Goal: Transaction & Acquisition: Subscribe to service/newsletter

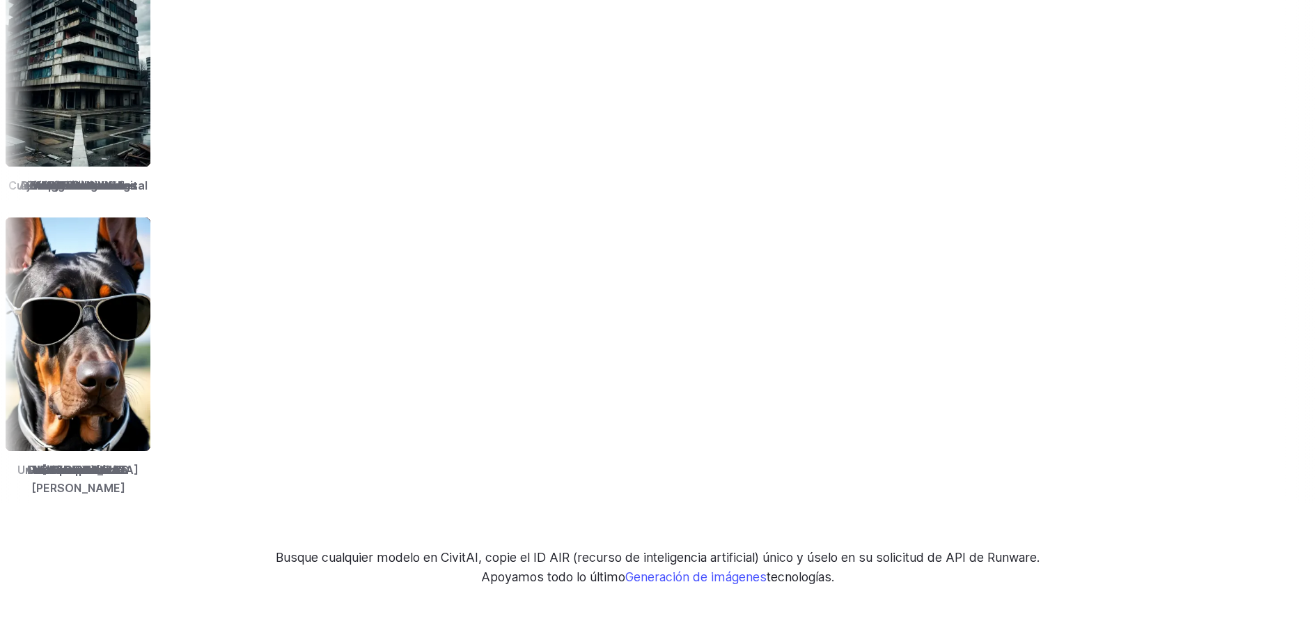
scroll to position [2020, 0]
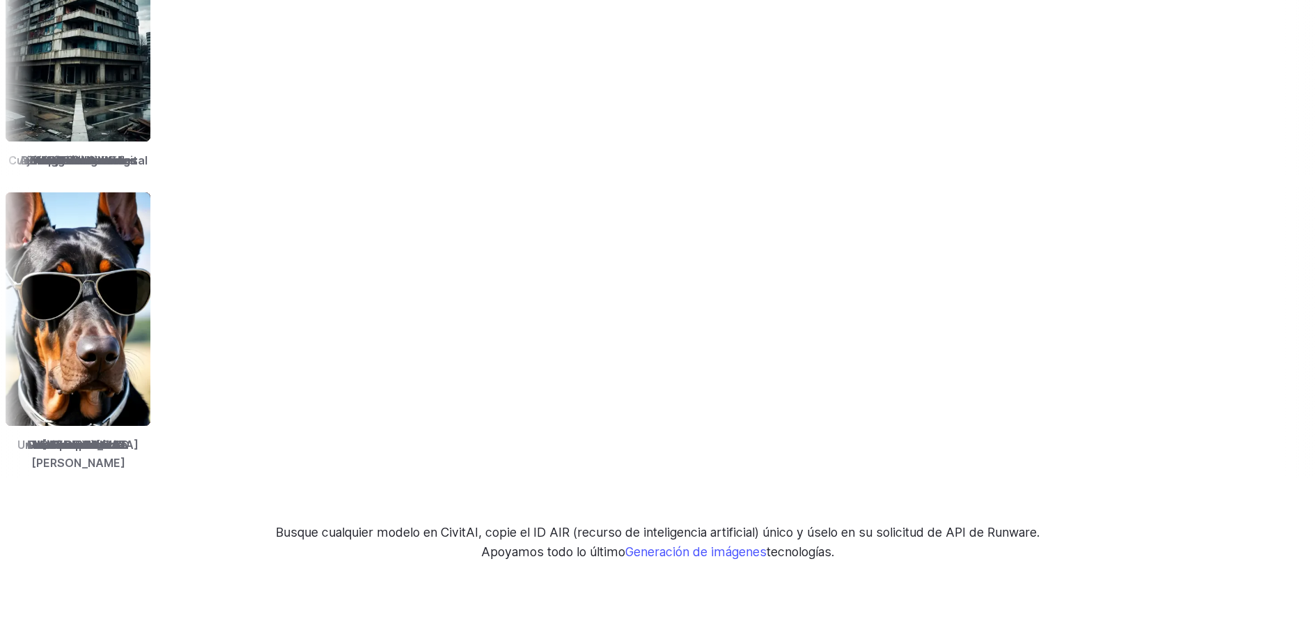
click at [306, 339] on img at bounding box center [234, 308] width 145 height 233
click at [289, 444] on font "Realidad absoluta" at bounding box center [239, 444] width 99 height 14
click at [309, 377] on img at bounding box center [236, 308] width 145 height 233
click at [307, 376] on img at bounding box center [234, 308] width 145 height 233
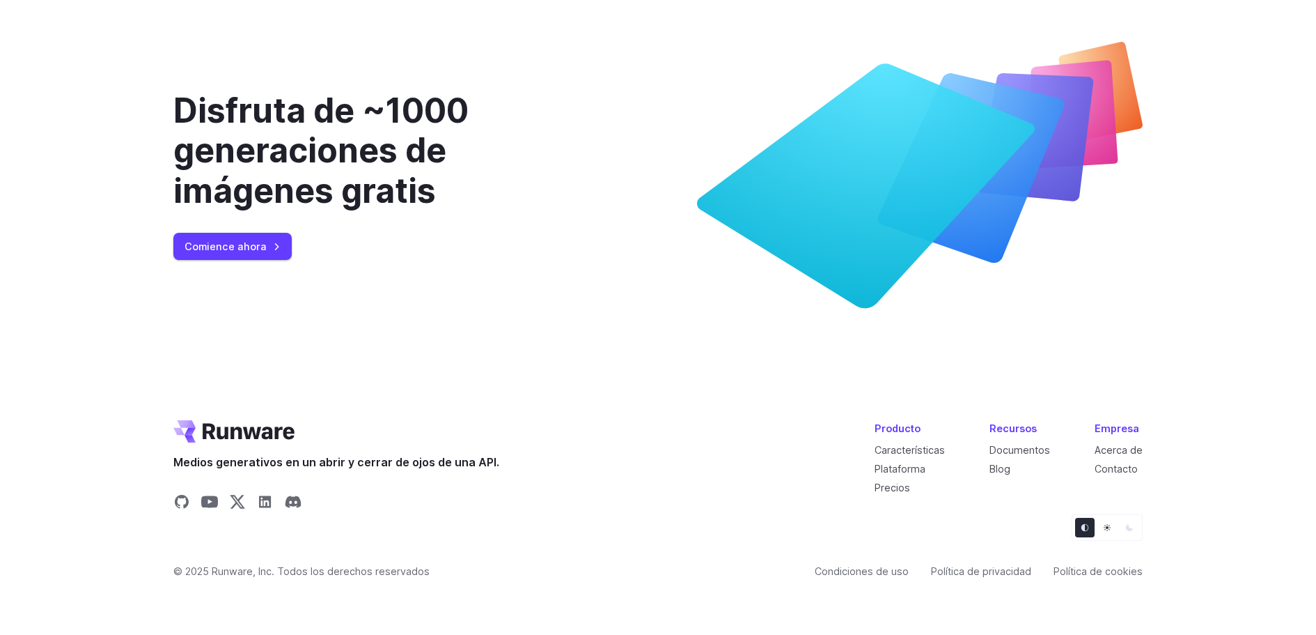
scroll to position [5545, 0]
click at [227, 247] on font "Comience ahora" at bounding box center [226, 246] width 82 height 12
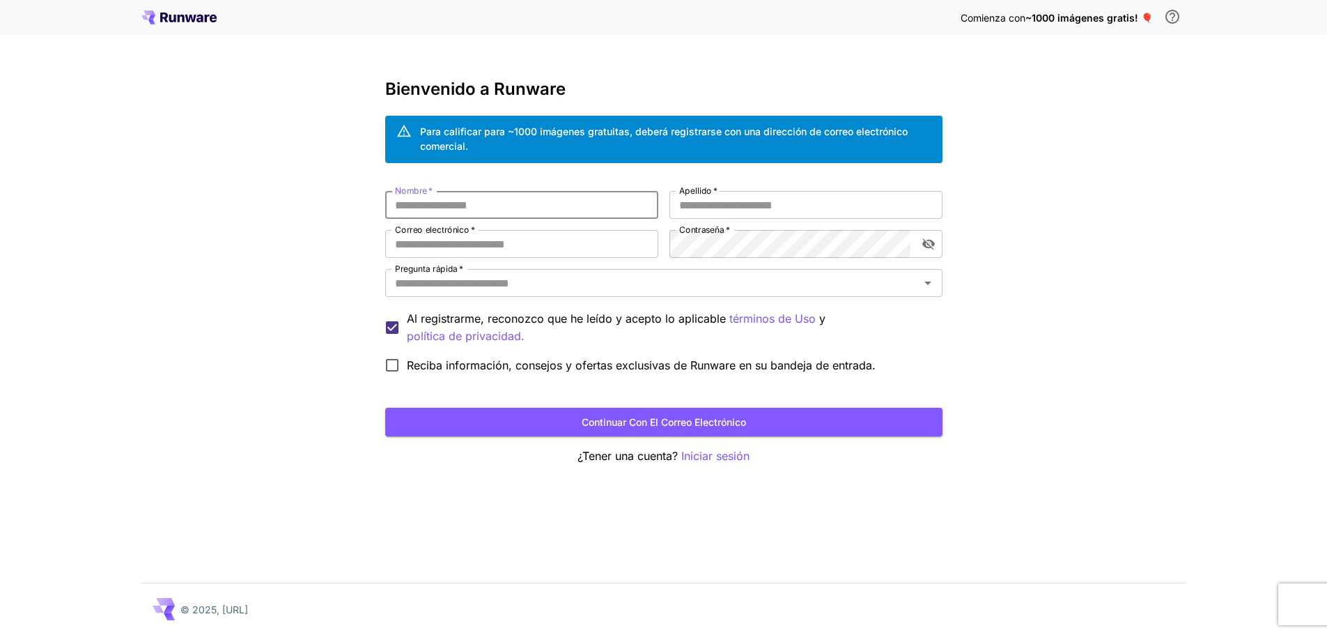
click at [464, 204] on input "Nombre   *" at bounding box center [521, 205] width 273 height 28
type input "***"
click at [721, 199] on input "Apellido   *" at bounding box center [805, 205] width 273 height 28
type input "********"
click at [521, 248] on input "Correo electrónico   *" at bounding box center [521, 244] width 273 height 28
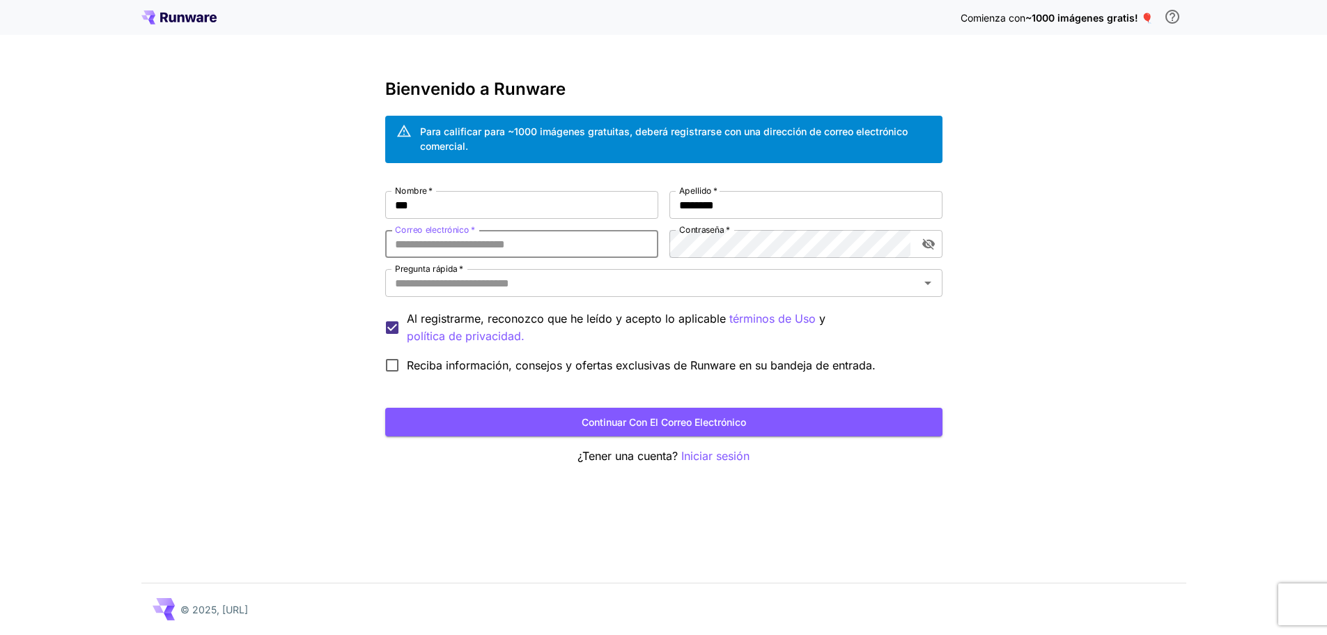
type input "**********"
click at [927, 242] on icon "alternar la visibilidad de la contraseña" at bounding box center [928, 244] width 14 height 14
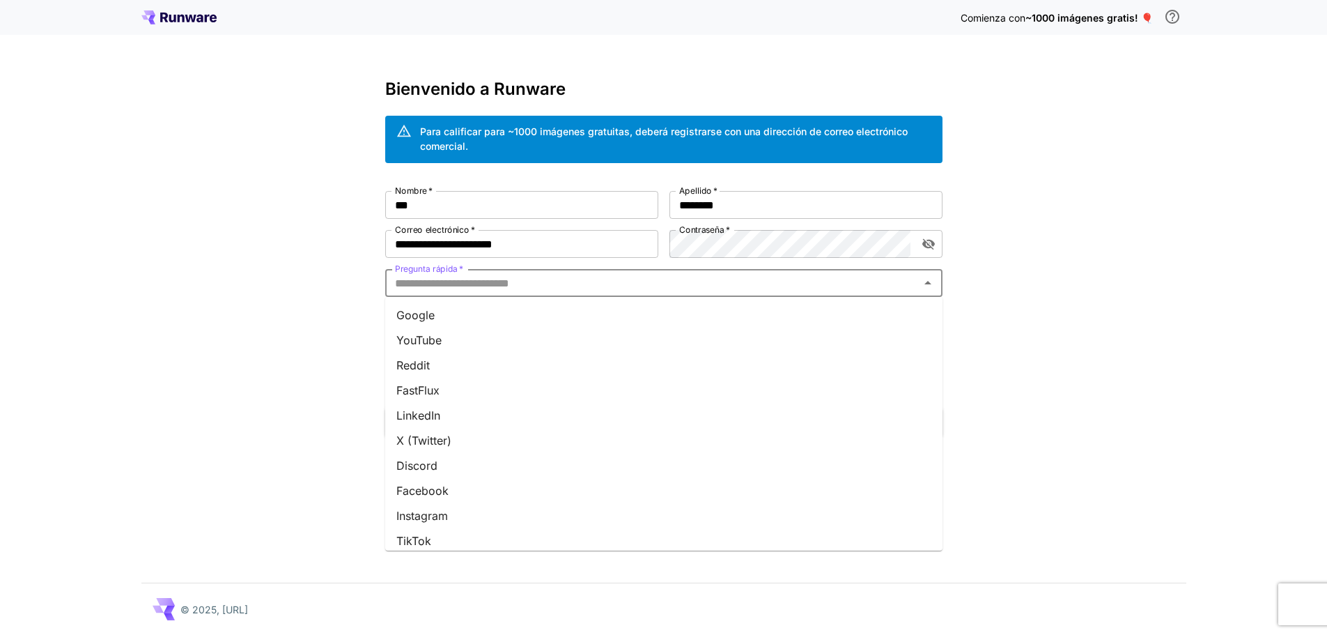
click at [535, 286] on input "Pregunta rápida   *" at bounding box center [652, 283] width 526 height 20
click at [513, 333] on li "YouTube" at bounding box center [663, 339] width 557 height 25
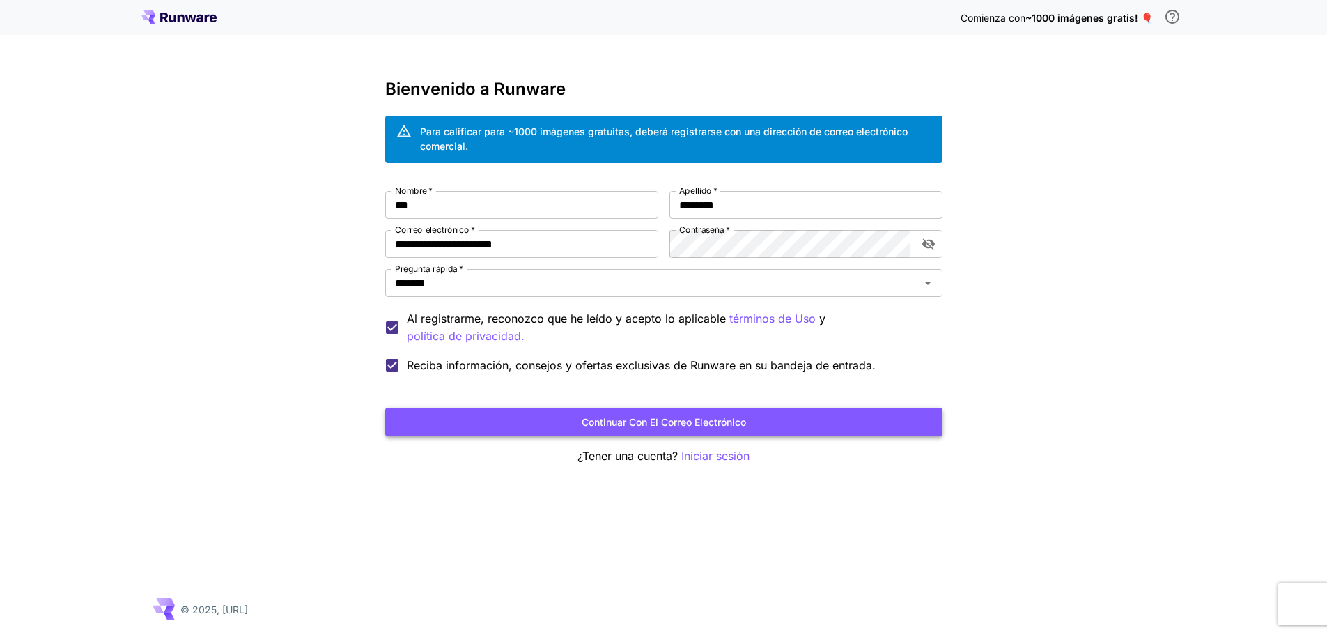
click at [760, 426] on button "Continuar con el correo electrónico" at bounding box center [663, 421] width 557 height 29
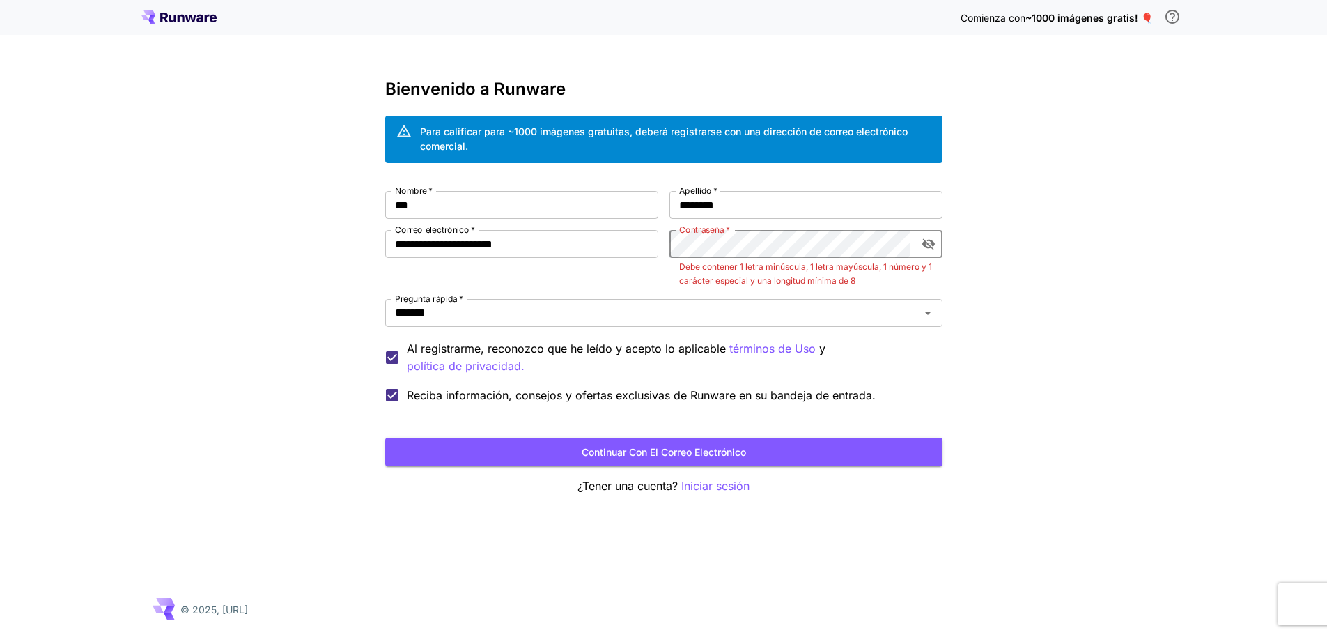
click at [928, 240] on icon "alternar la visibilidad de la contraseña" at bounding box center [927, 244] width 13 height 11
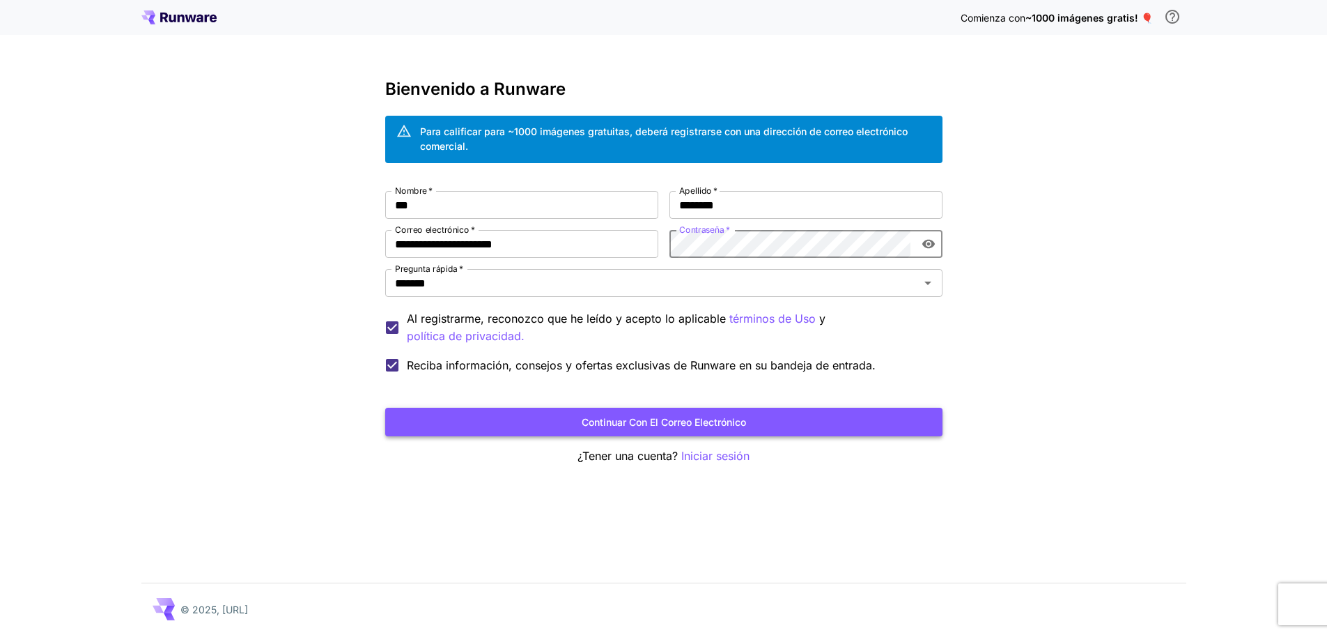
click at [686, 421] on font "Continuar con el correo electrónico" at bounding box center [664, 422] width 164 height 12
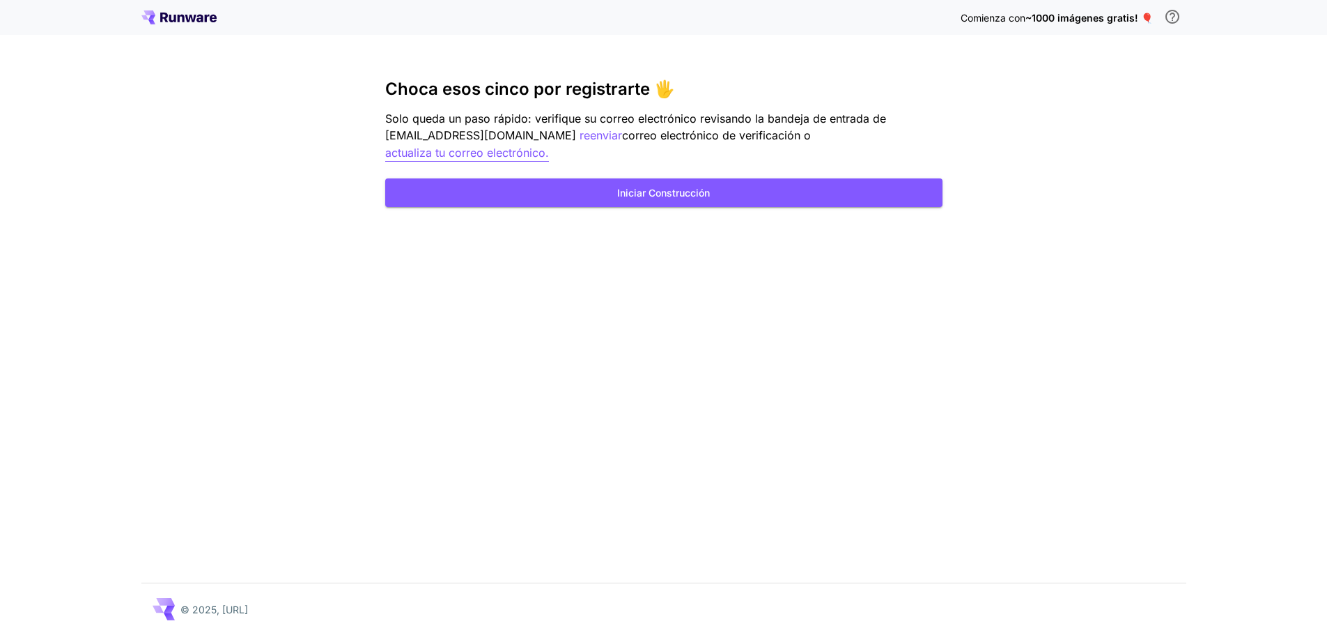
click at [549, 146] on font "actualiza tu correo electrónico." at bounding box center [467, 153] width 164 height 14
